Goal: Task Accomplishment & Management: Complete application form

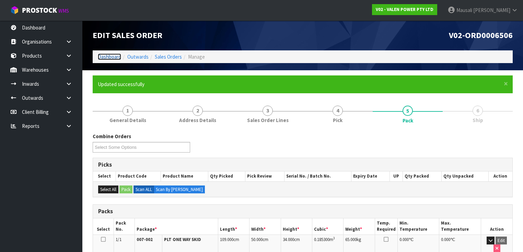
click at [115, 57] on link "Dashboard" at bounding box center [109, 57] width 23 height 7
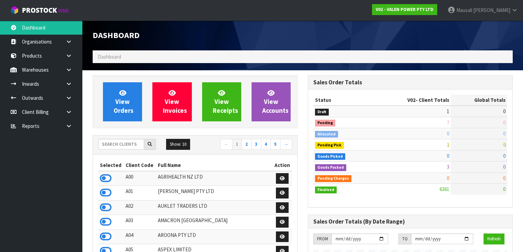
scroll to position [517, 215]
click at [118, 143] on input "text" at bounding box center [121, 144] width 46 height 11
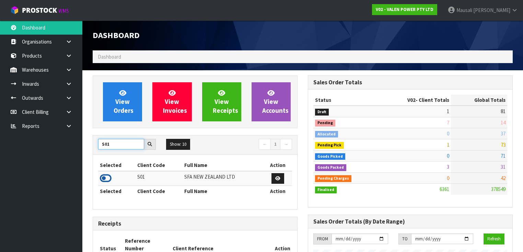
type input "S01"
click at [107, 173] on icon at bounding box center [106, 178] width 12 height 10
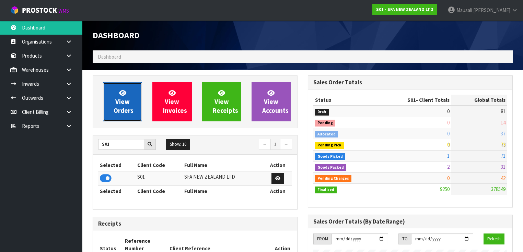
click at [114, 100] on link "View Orders" at bounding box center [122, 101] width 39 height 39
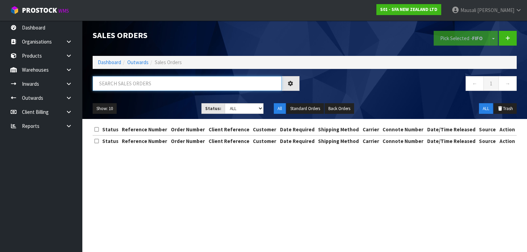
click at [108, 84] on input "text" at bounding box center [187, 83] width 189 height 15
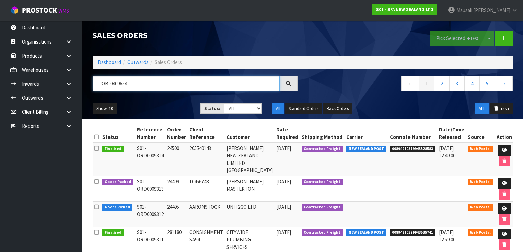
type input "JOB-0409654"
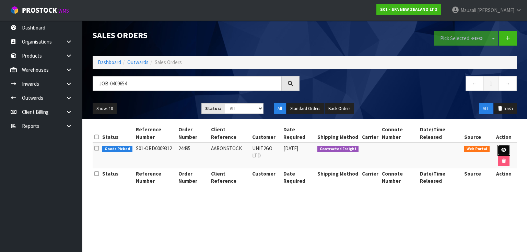
click at [504, 146] on link at bounding box center [503, 150] width 13 height 11
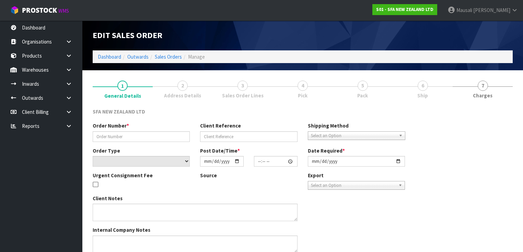
type input "24495"
type input "AARONSTOCK"
select select "number:0"
type input "[DATE]"
type input "09:58:00.000"
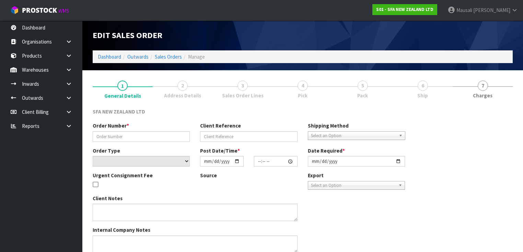
type input "[DATE]"
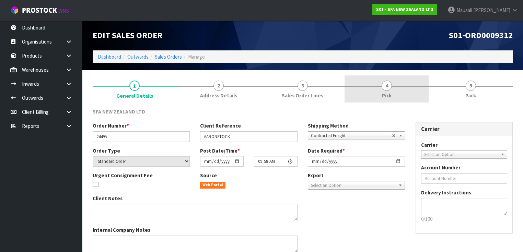
click at [390, 82] on span "4" at bounding box center [386, 86] width 10 height 10
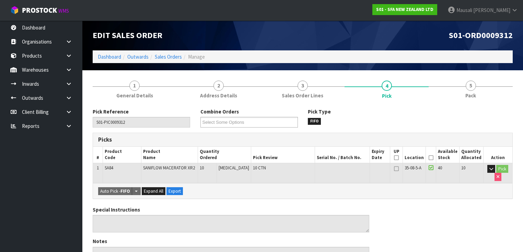
click at [432, 158] on icon at bounding box center [430, 158] width 5 height 0
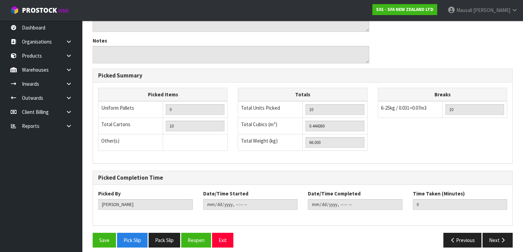
scroll to position [229, 0]
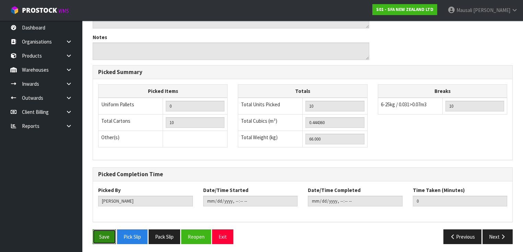
click at [100, 233] on button "Save" at bounding box center [104, 236] width 23 height 15
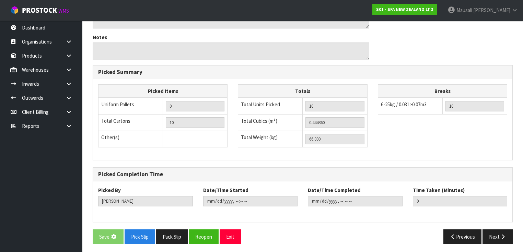
scroll to position [0, 0]
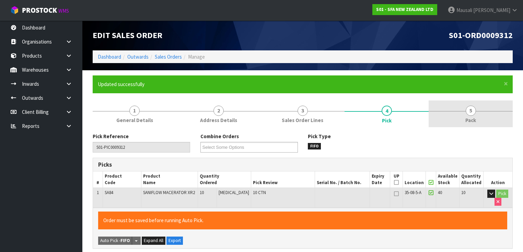
type input "[PERSON_NAME]"
type input "[DATE]T13:58:44"
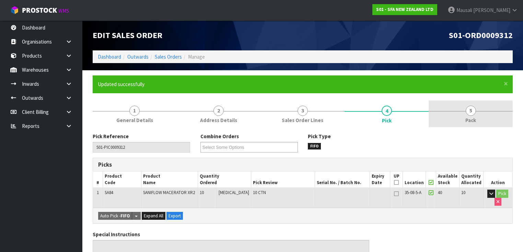
click at [463, 113] on link "5 Pack" at bounding box center [470, 114] width 84 height 27
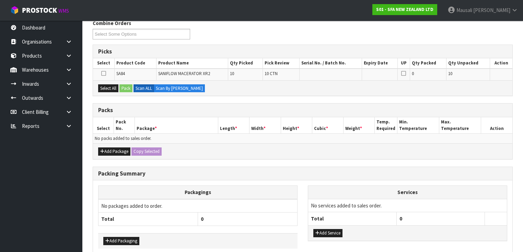
scroll to position [137, 0]
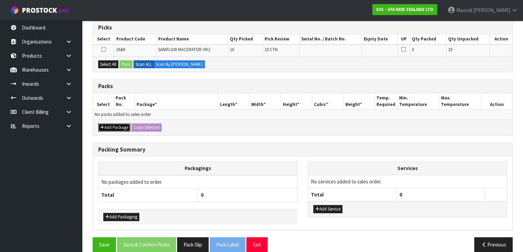
click at [122, 128] on button "Add Package" at bounding box center [114, 127] width 32 height 8
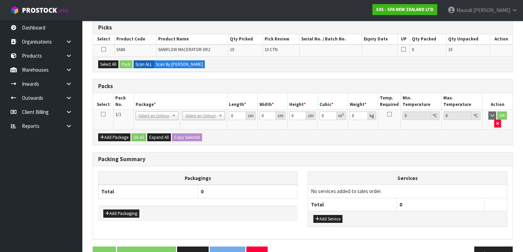
click at [102, 114] on icon at bounding box center [103, 114] width 5 height 0
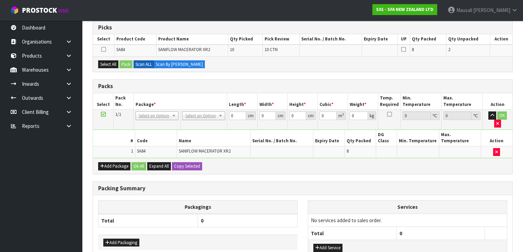
scroll to position [0, 0]
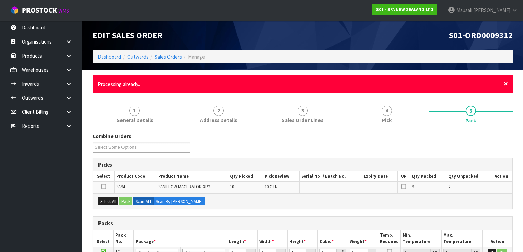
click at [504, 81] on span "×" at bounding box center [506, 84] width 4 height 10
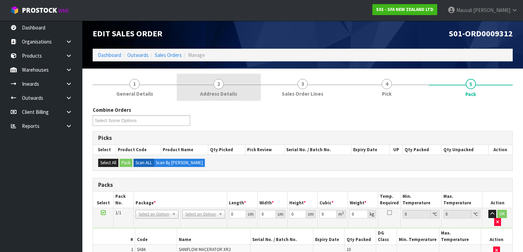
scroll to position [132, 0]
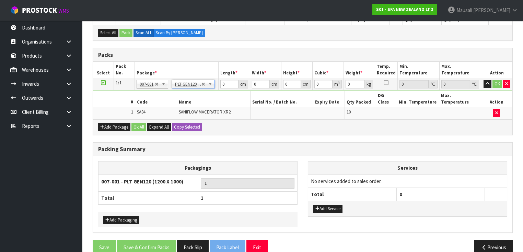
type input "120"
type input "100"
type input "66"
drag, startPoint x: 290, startPoint y: 83, endPoint x: 284, endPoint y: 89, distance: 8.2
click at [284, 89] on tbody "1/1 NONE 007-001 007-002 007-004 007-009 007-013 007-014 007-015 007-017 007-01…" at bounding box center [302, 98] width 419 height 41
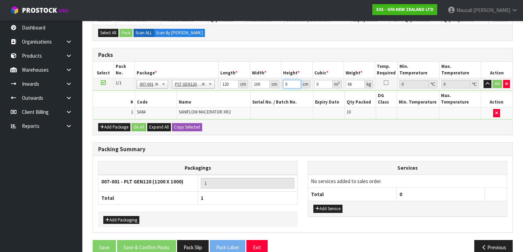
type input "4"
type input "0.048"
type input "46"
type input "0.552"
type input "46"
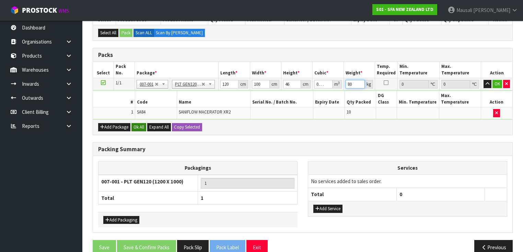
type input "80"
click at [134, 123] on button "Ok All" at bounding box center [138, 127] width 15 height 8
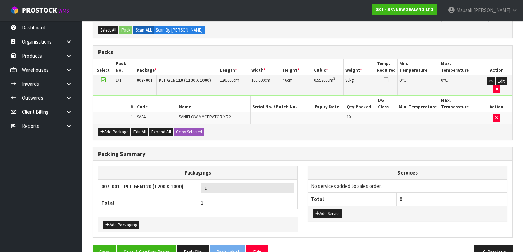
scroll to position [135, 0]
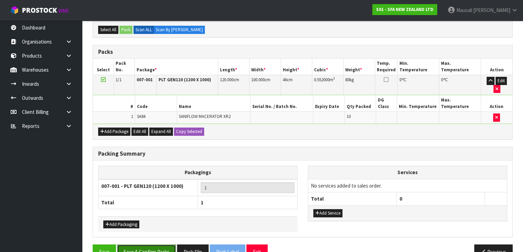
click at [154, 245] on button "Save & Confirm Packs" at bounding box center [146, 252] width 59 height 15
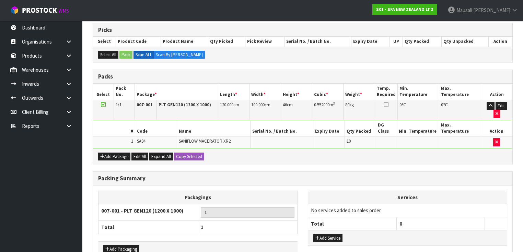
scroll to position [0, 0]
